Goal: Task Accomplishment & Management: Manage account settings

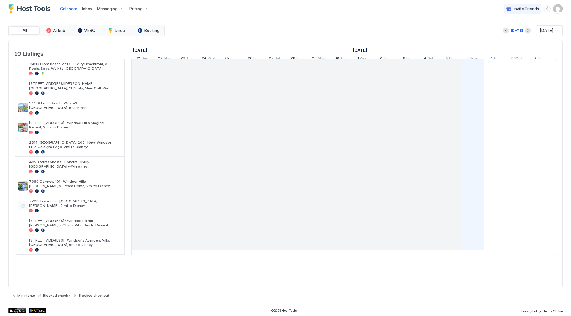
scroll to position [0, 330]
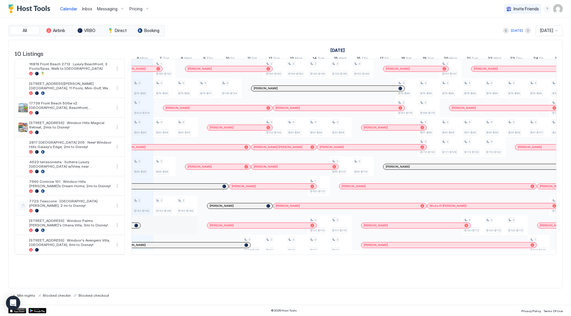
click at [104, 11] on span "Messaging" at bounding box center [107, 8] width 21 height 5
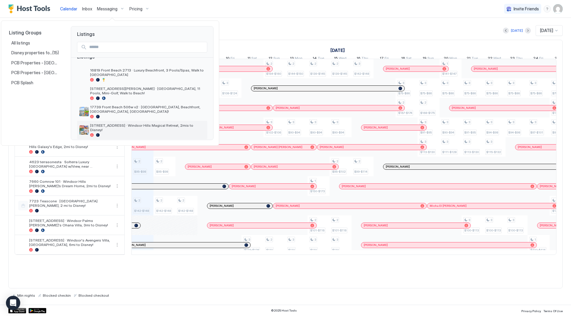
scroll to position [0, 0]
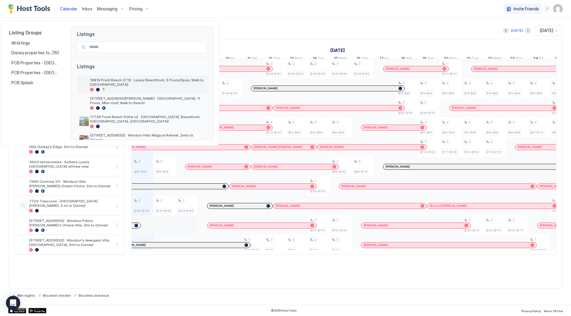
click at [132, 79] on span "16819 Front Beach 2713 · Luxury Beachfront, 3 Pools/Spas, Walk to [GEOGRAPHIC_D…" at bounding box center [147, 82] width 115 height 9
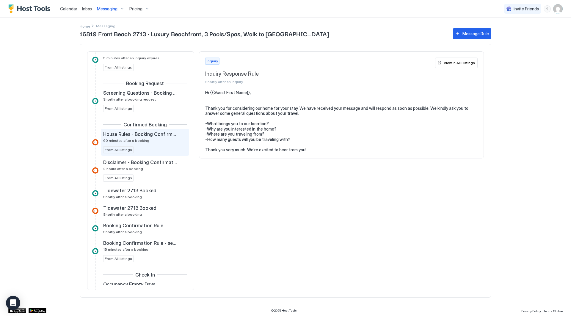
scroll to position [89, 0]
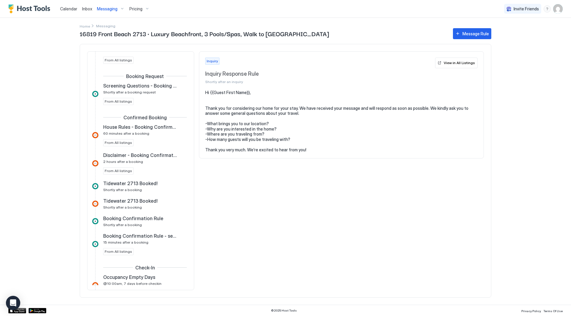
click at [217, 171] on div "Inquiry Inquiry Response Rule Shortly after an inquiry View in All Listings Hi …" at bounding box center [341, 170] width 285 height 239
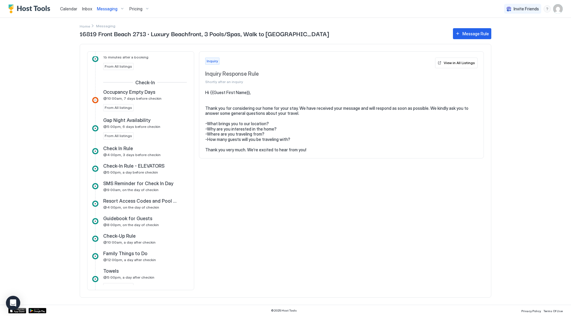
scroll to position [297, 0]
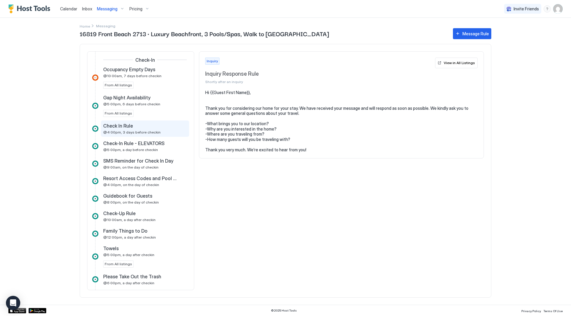
click at [158, 129] on div "Check In Rule @4:00pm, 3 days before checkin" at bounding box center [140, 129] width 75 height 12
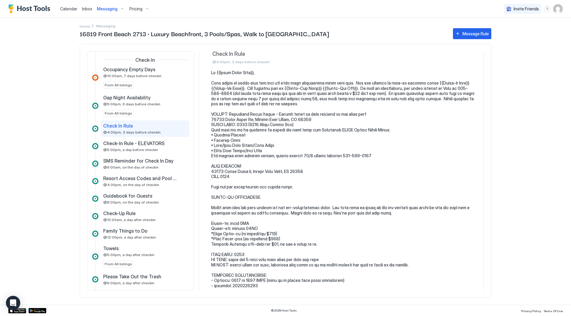
scroll to position [30, 0]
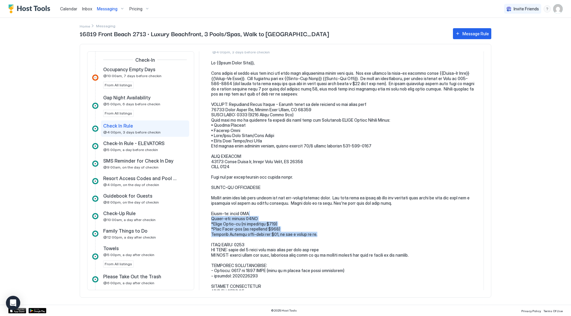
drag, startPoint x: 313, startPoint y: 231, endPoint x: 313, endPoint y: 213, distance: 18.1
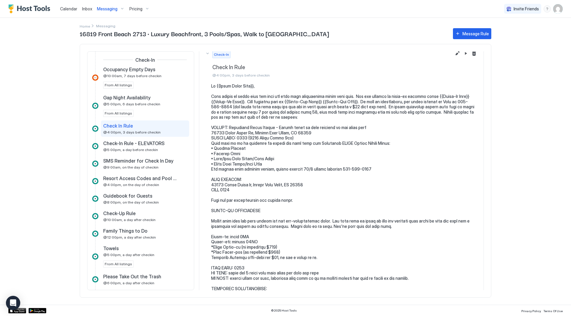
scroll to position [0, 0]
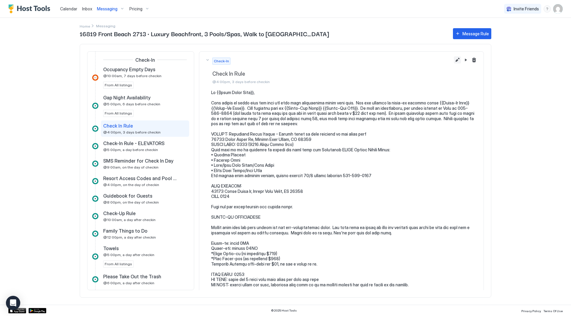
click at [453, 62] on button "Edit message rule" at bounding box center [456, 59] width 7 height 7
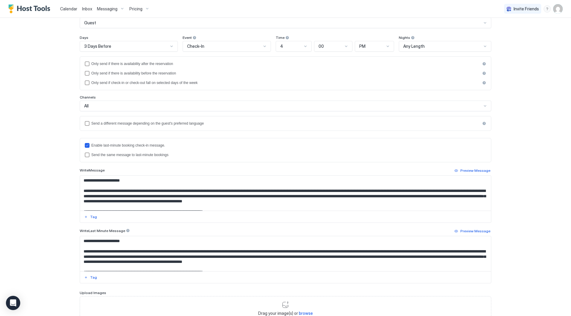
scroll to position [59, 0]
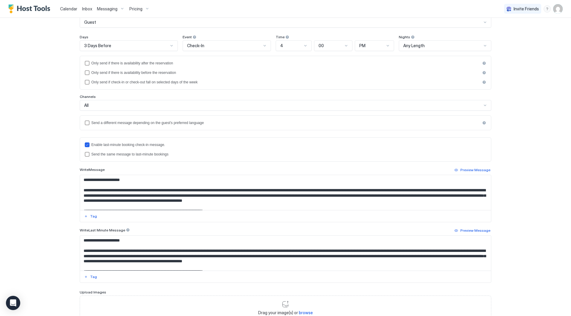
click at [233, 248] on textarea "Input Field" at bounding box center [285, 253] width 411 height 35
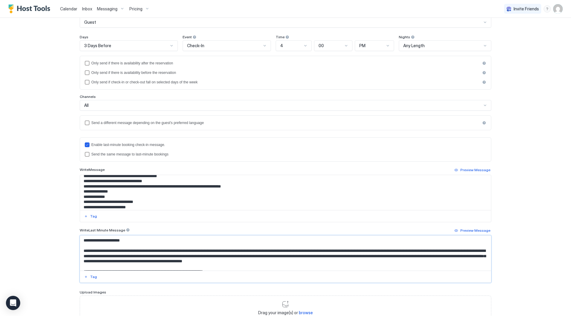
scroll to position [30, 0]
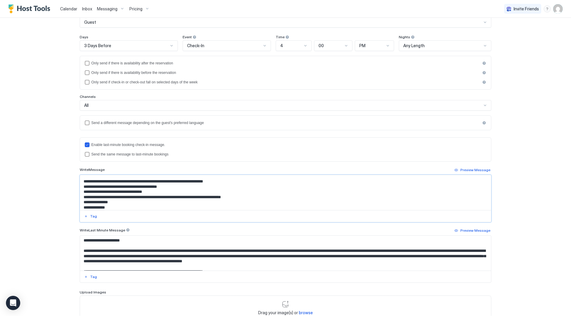
click at [169, 185] on textarea "Input Field" at bounding box center [285, 192] width 411 height 35
click at [113, 193] on textarea "Input Field" at bounding box center [285, 192] width 411 height 35
paste textarea "Input Field"
click at [156, 191] on textarea "Input Field" at bounding box center [285, 192] width 411 height 35
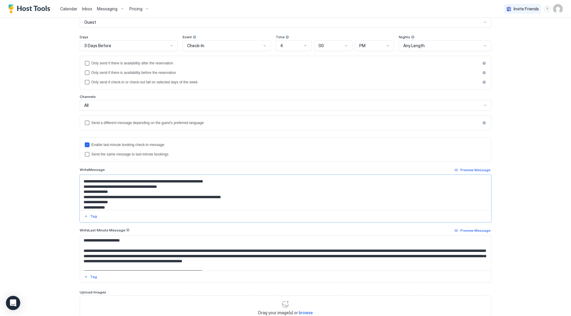
type textarea "**********"
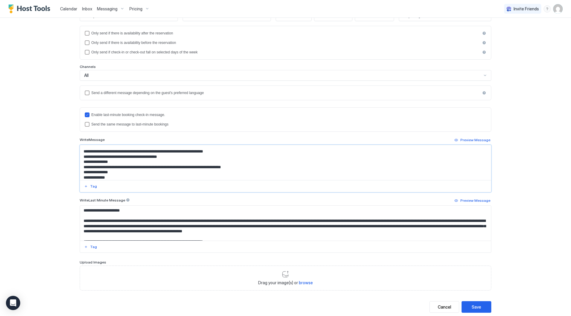
scroll to position [104, 0]
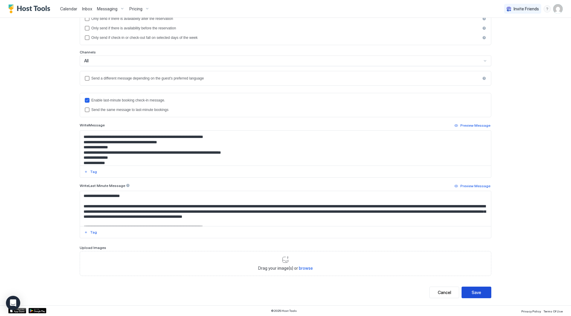
click at [475, 292] on div "Save" at bounding box center [476, 293] width 10 height 6
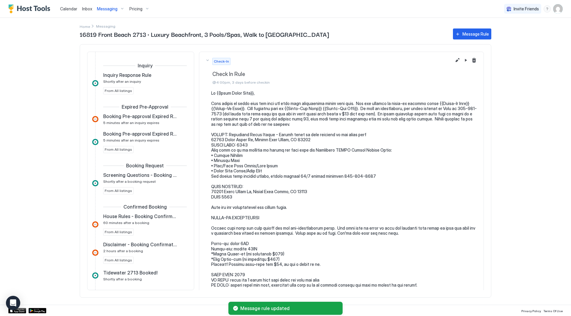
scroll to position [255, 0]
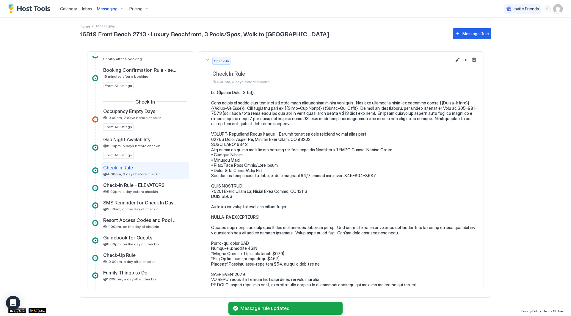
click at [497, 136] on div "Home Messaging 16819 Front Beach 2713 · Luxury Beachfront, 3 Pools/Spas, Walk t…" at bounding box center [285, 161] width 428 height 287
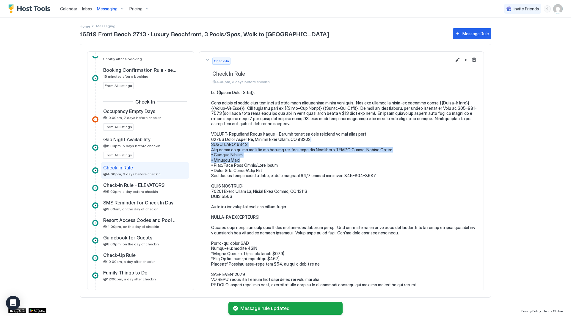
drag, startPoint x: 379, startPoint y: 162, endPoint x: 374, endPoint y: 139, distance: 23.8
drag, startPoint x: 374, startPoint y: 139, endPoint x: 377, endPoint y: 160, distance: 21.3
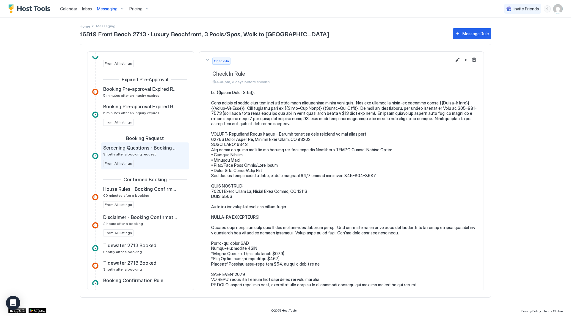
scroll to position [0, 0]
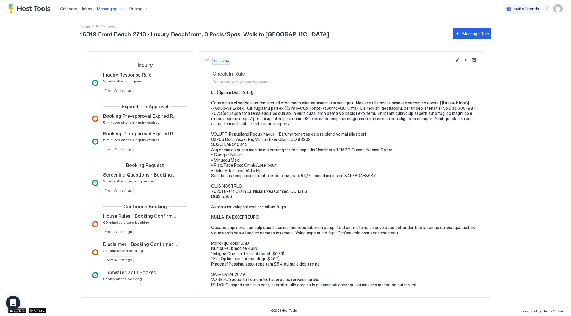
click at [91, 10] on span "Inbox" at bounding box center [87, 8] width 10 height 5
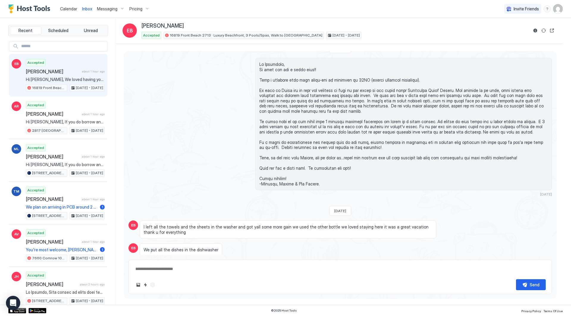
scroll to position [970, 0]
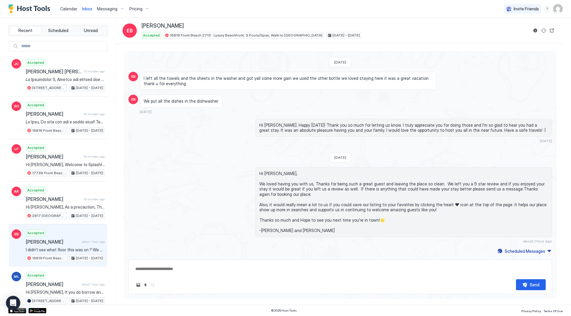
type textarea "*"
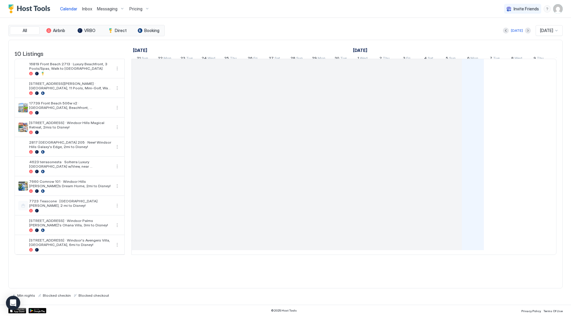
scroll to position [0, 330]
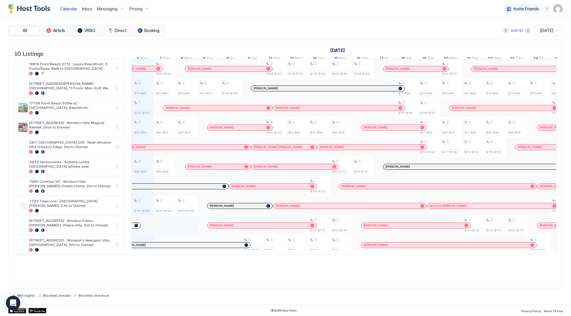
click at [87, 9] on span "Inbox" at bounding box center [87, 8] width 10 height 5
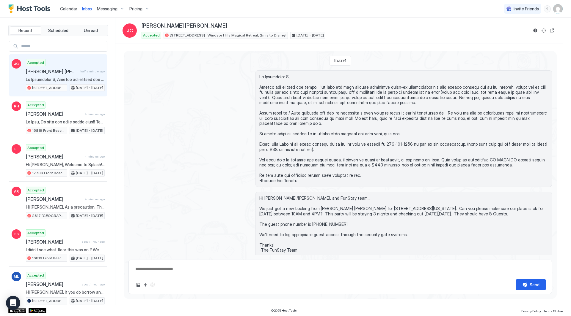
scroll to position [44, 0]
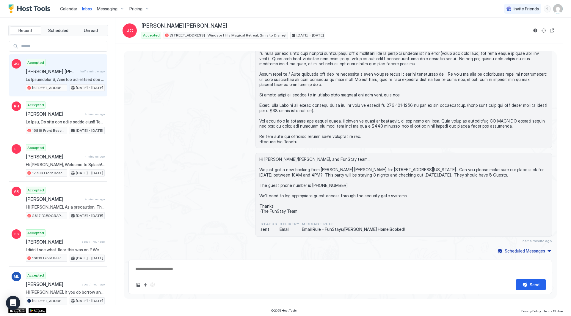
click at [82, 70] on span "half a minute ago" at bounding box center [92, 72] width 24 height 4
type textarea "*"
click at [72, 9] on span "Calendar" at bounding box center [68, 8] width 17 height 5
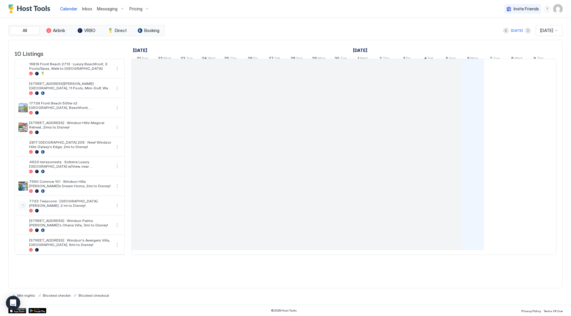
scroll to position [0, 330]
